Goal: Information Seeking & Learning: Understand process/instructions

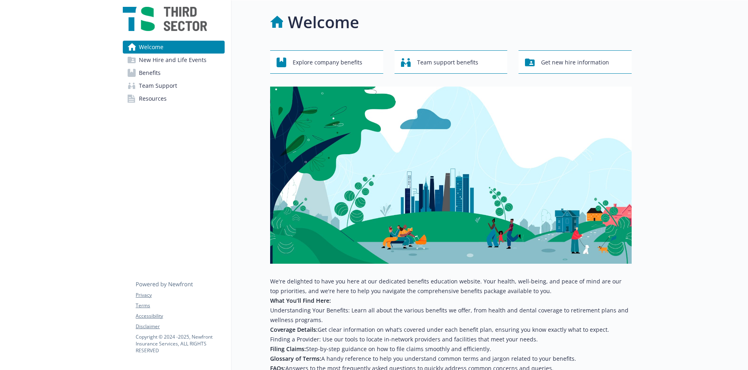
click at [165, 73] on link "Benefits" at bounding box center [174, 72] width 102 height 13
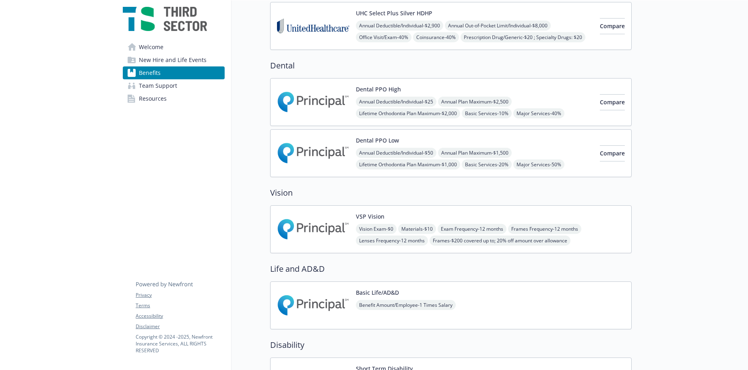
click at [340, 218] on img at bounding box center [313, 229] width 72 height 34
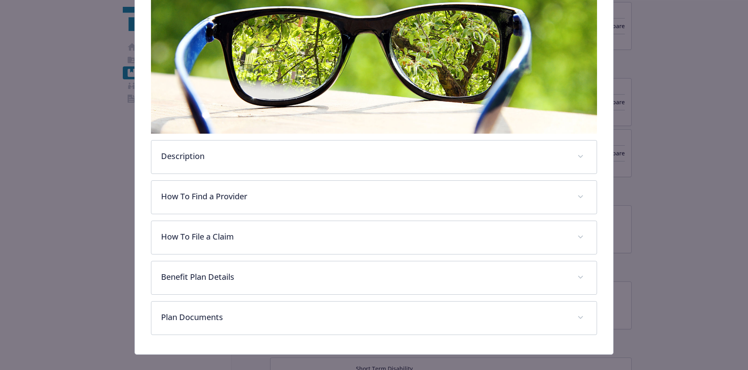
scroll to position [150, 0]
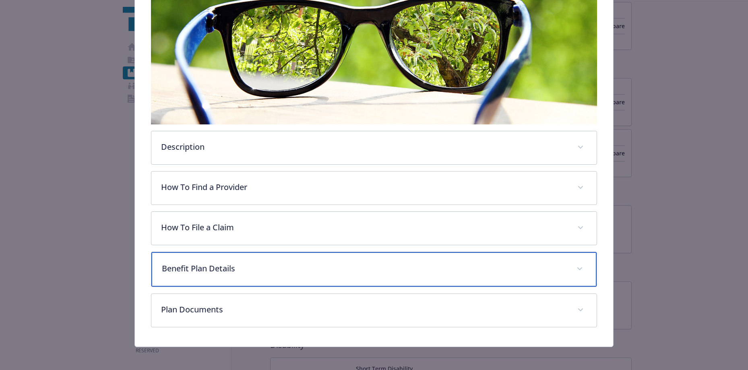
click at [245, 270] on p "Benefit Plan Details" at bounding box center [364, 268] width 404 height 12
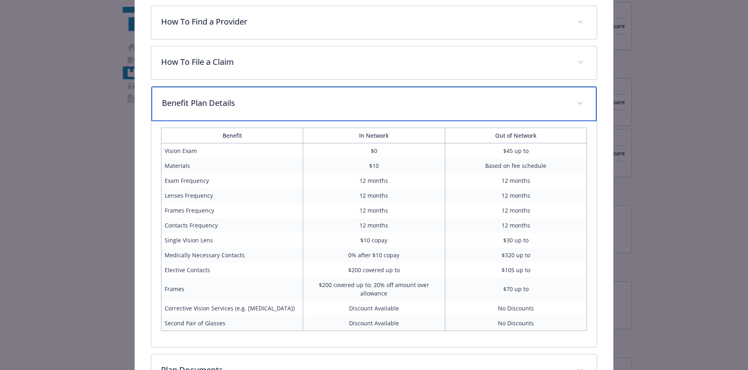
scroll to position [378, 0]
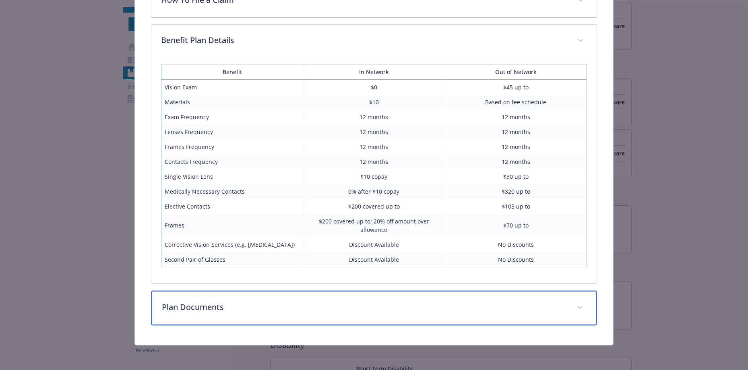
click at [229, 317] on div "Plan Documents" at bounding box center [373, 307] width 445 height 35
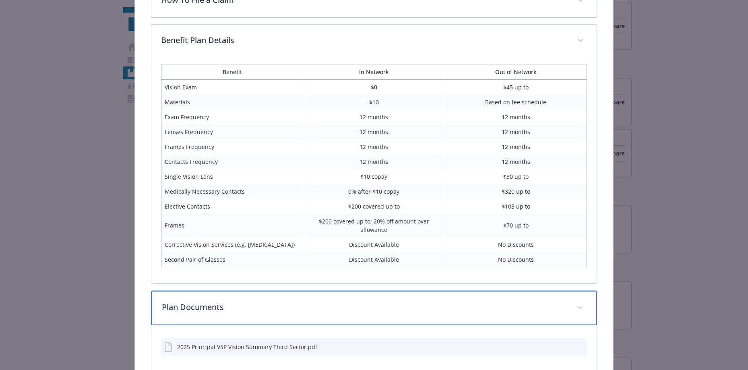
scroll to position [417, 0]
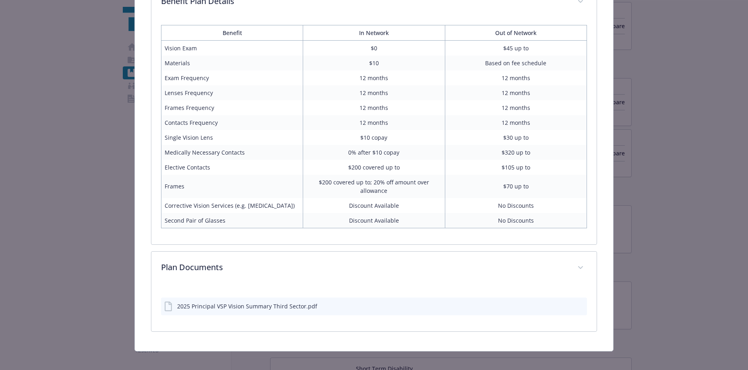
click at [230, 305] on div "2025 Principal VSP Vision Summary Third Sector.pdf" at bounding box center [247, 306] width 140 height 8
click at [575, 307] on icon "preview file" at bounding box center [578, 306] width 7 height 6
